Goal: Check status: Check status

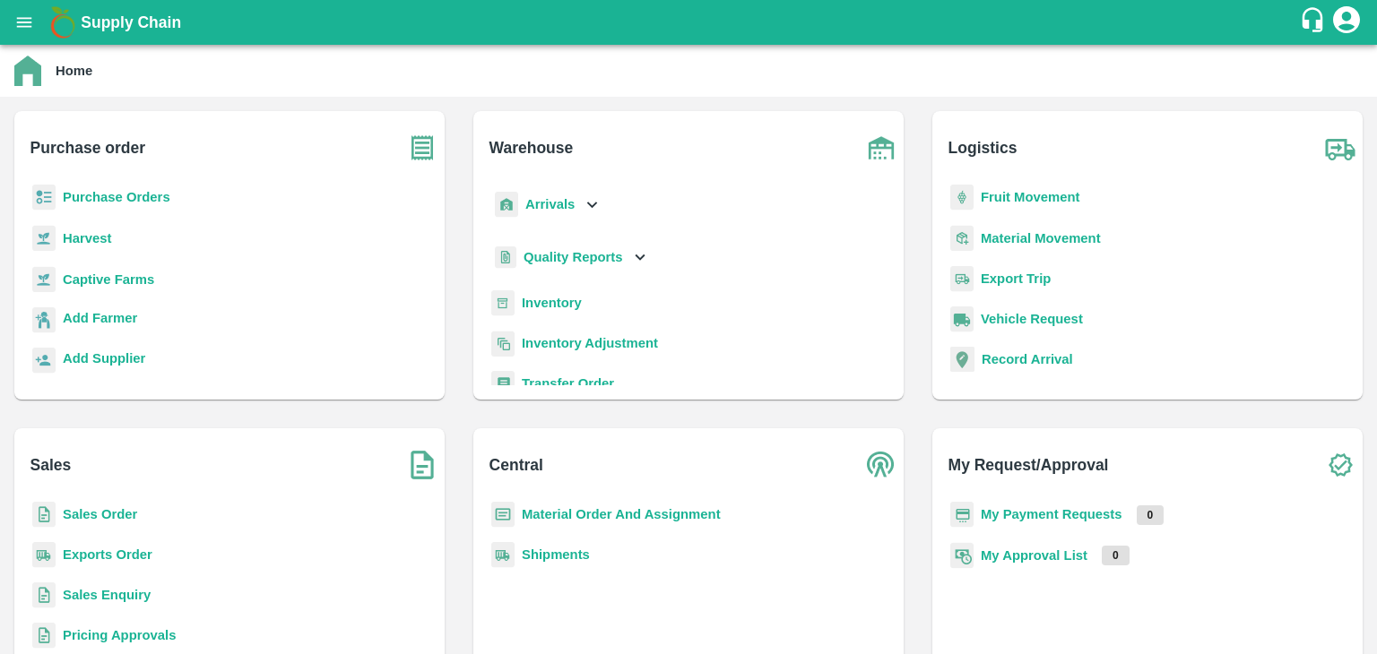
click at [129, 197] on b "Purchase Orders" at bounding box center [117, 197] width 108 height 14
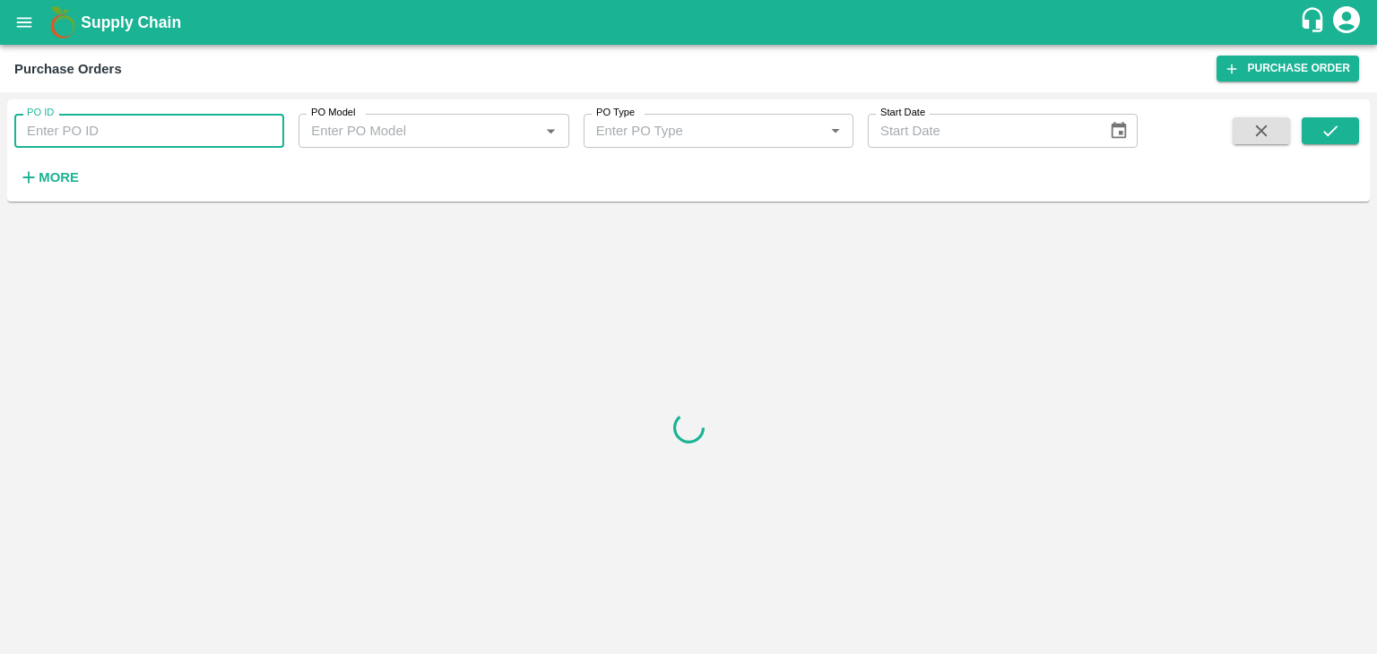
click at [97, 137] on input "PO ID" at bounding box center [149, 131] width 270 height 34
paste input "171893"
type input "171893"
click at [1327, 126] on icon "submit" at bounding box center [1330, 131] width 20 height 20
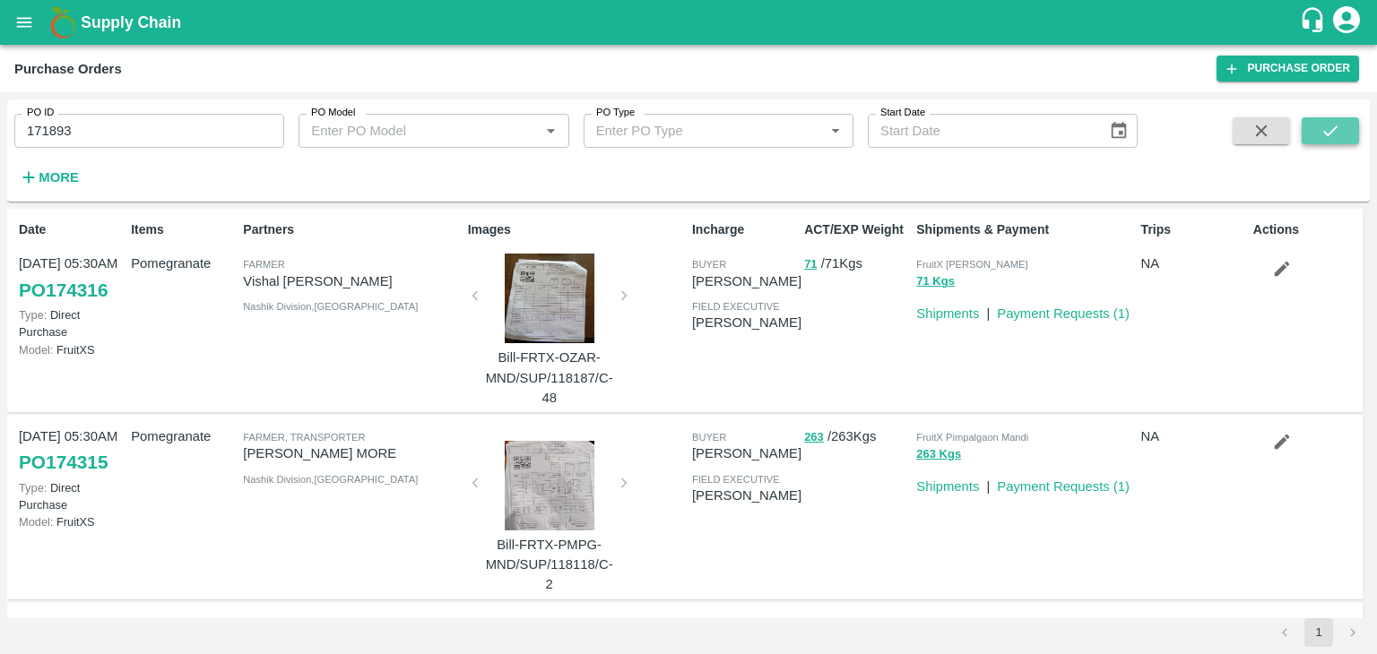
click at [1328, 125] on icon "submit" at bounding box center [1330, 131] width 20 height 20
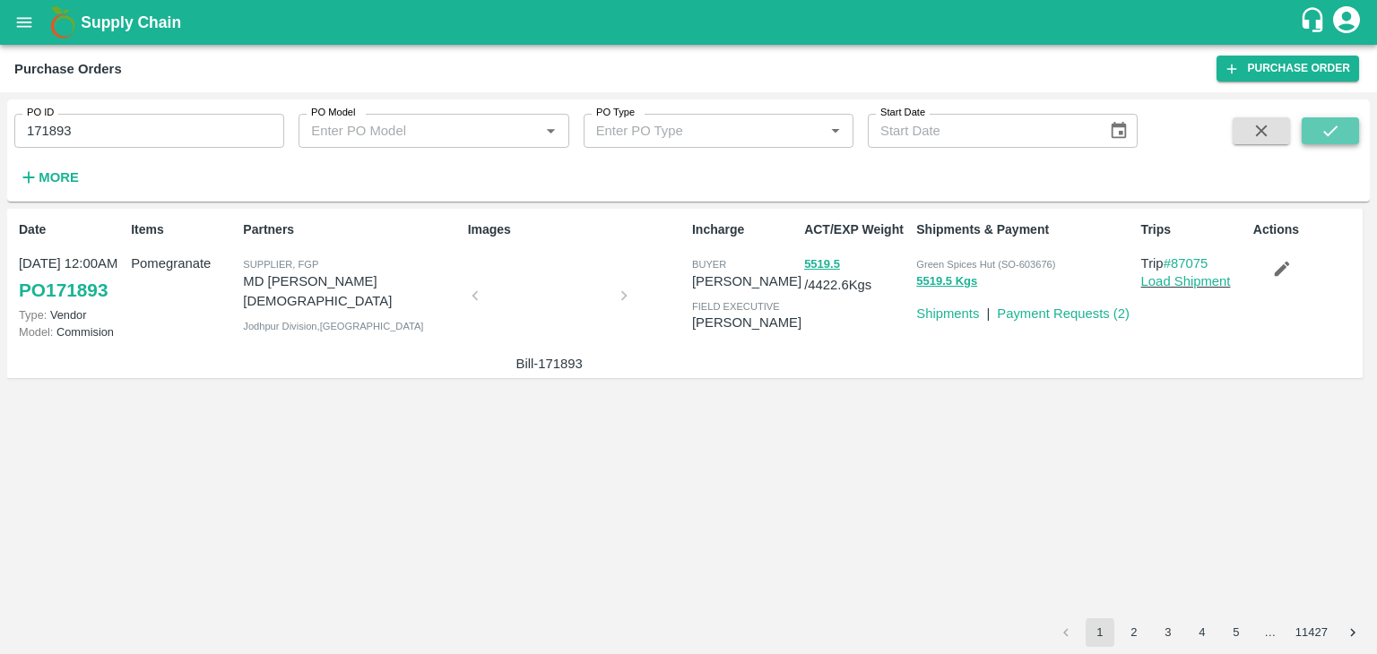
click at [1328, 125] on icon "submit" at bounding box center [1330, 131] width 20 height 20
click at [362, 435] on div "Date [DATE] 12:00AM PO 171893 Type: Vendor Model: Commision Items Pomegranate P…" at bounding box center [688, 414] width 1363 height 410
